Goal: Task Accomplishment & Management: Manage account settings

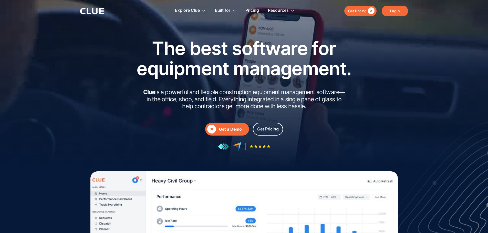
click at [397, 10] on link "Login" at bounding box center [395, 11] width 26 height 11
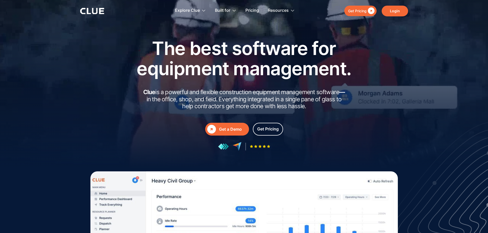
click at [395, 12] on link "Login" at bounding box center [395, 11] width 26 height 11
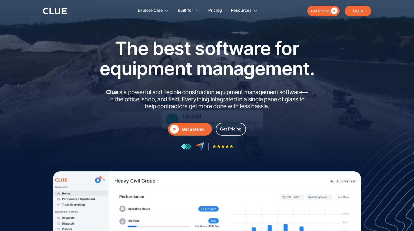
click at [363, 11] on link "Login" at bounding box center [357, 11] width 26 height 11
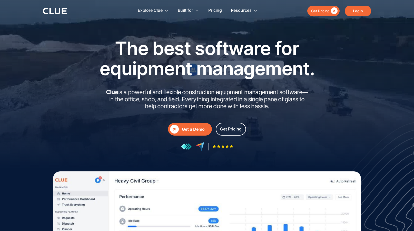
click at [354, 13] on link "Login" at bounding box center [357, 11] width 26 height 11
